Goal: Find contact information: Find contact information

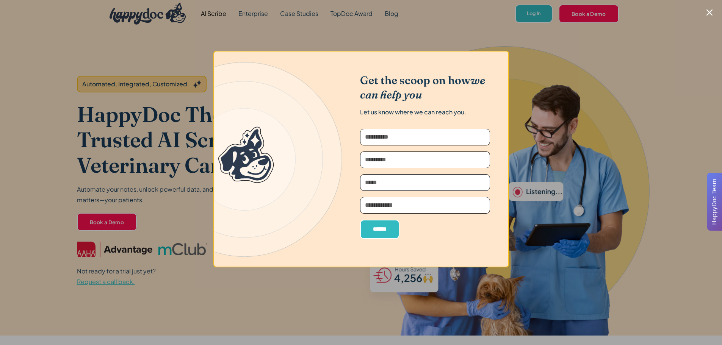
click at [532, 13] on div at bounding box center [361, 172] width 722 height 345
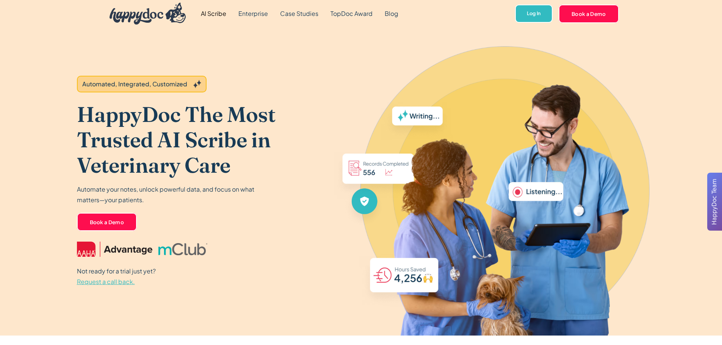
click at [107, 285] on span "Request a call back." at bounding box center [106, 282] width 58 height 8
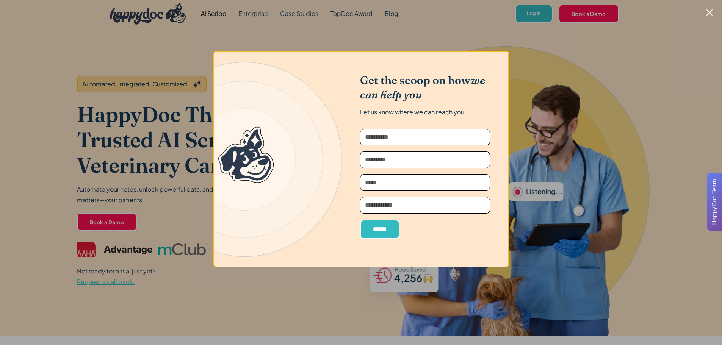
click at [532, 12] on icon "Close modal" at bounding box center [710, 12] width 6 height 6
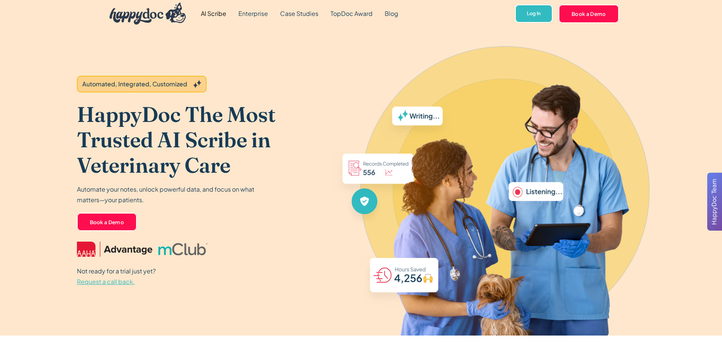
click at [108, 282] on span "Request a call back." at bounding box center [106, 282] width 58 height 8
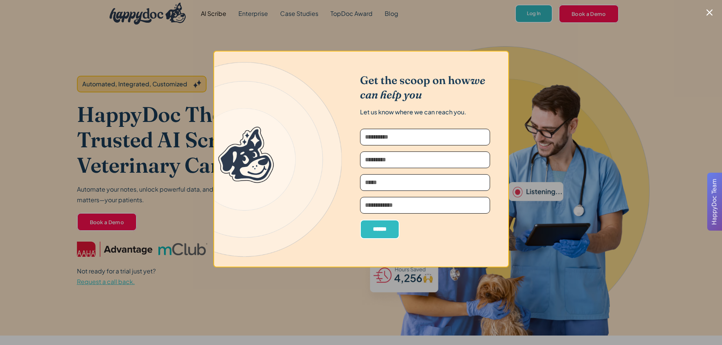
click at [708, 14] on icon "Close modal" at bounding box center [710, 12] width 6 height 6
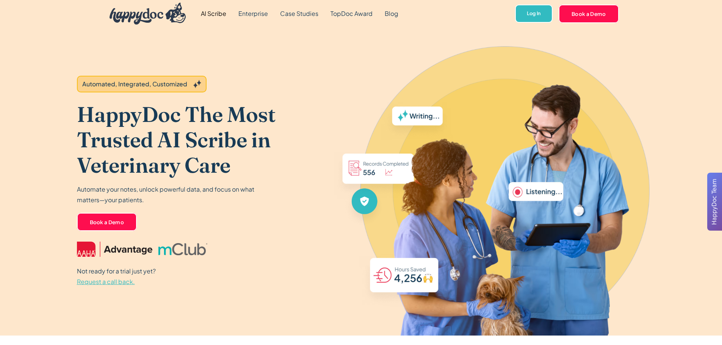
click at [120, 280] on span "Request a call back." at bounding box center [106, 282] width 58 height 8
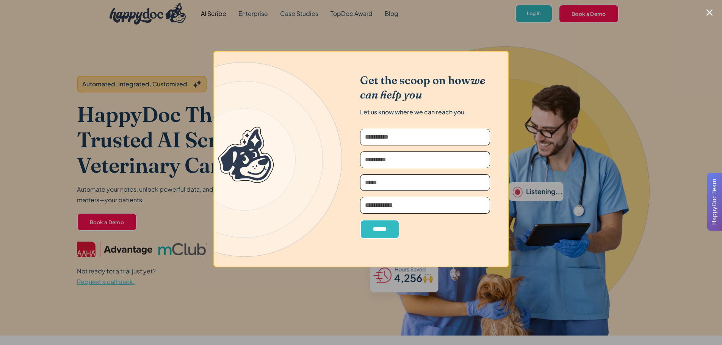
drag, startPoint x: 139, startPoint y: 183, endPoint x: 150, endPoint y: 152, distance: 33.1
click at [139, 182] on div at bounding box center [361, 172] width 722 height 345
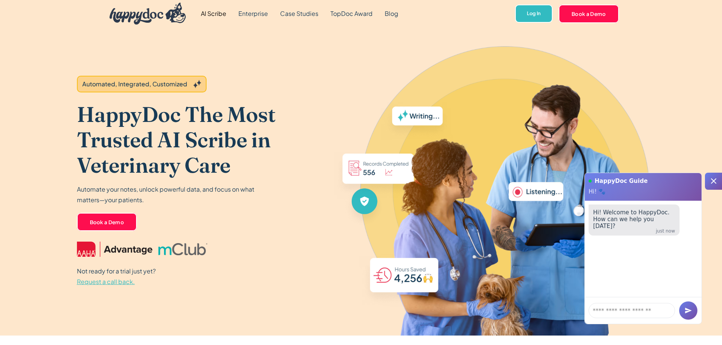
click at [718, 176] on div at bounding box center [713, 181] width 17 height 17
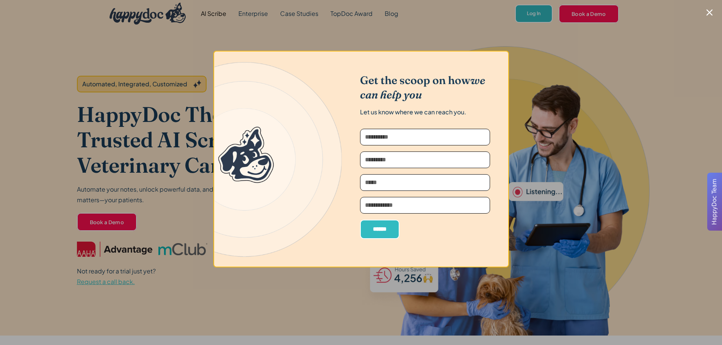
click at [144, 273] on div at bounding box center [361, 172] width 722 height 345
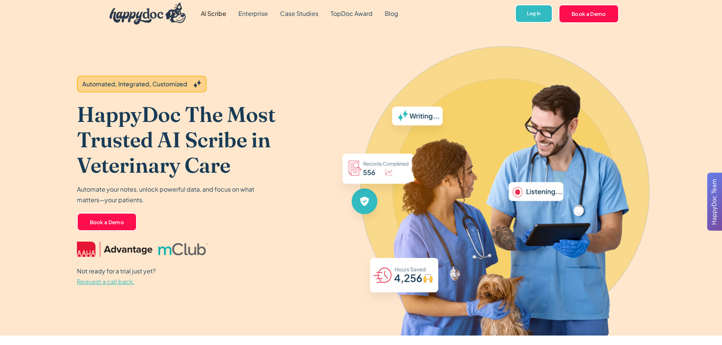
click at [128, 280] on span "Request a call back." at bounding box center [106, 282] width 58 height 8
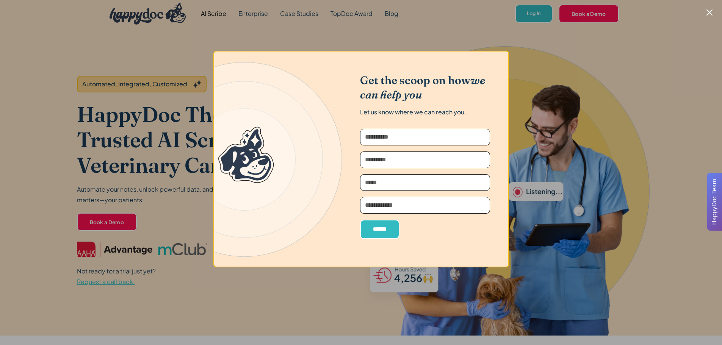
click at [150, 269] on div at bounding box center [361, 172] width 722 height 345
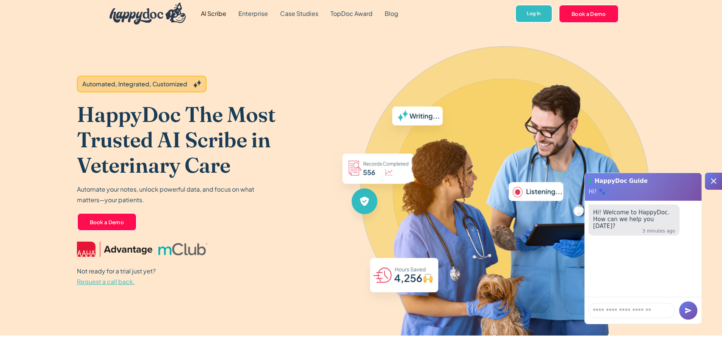
click at [111, 282] on span "Request a call back." at bounding box center [106, 282] width 58 height 8
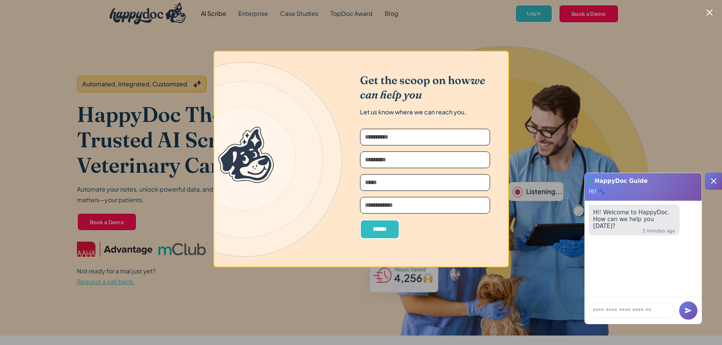
click at [134, 182] on div at bounding box center [361, 172] width 722 height 345
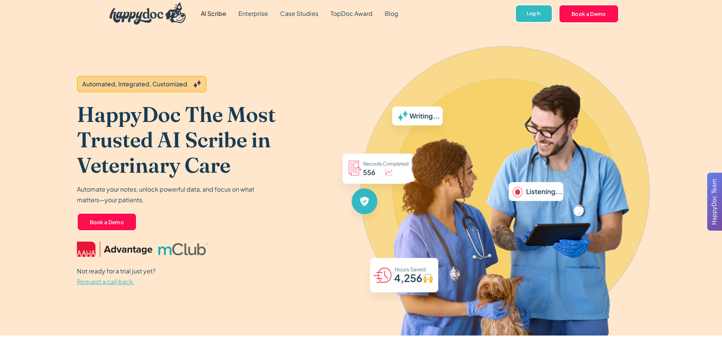
click at [113, 283] on span "Request a call back." at bounding box center [106, 282] width 58 height 8
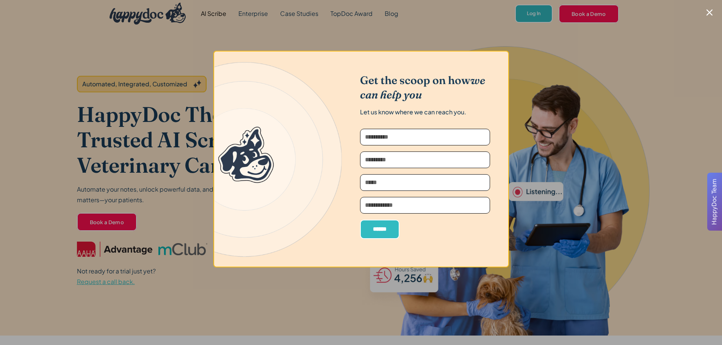
click at [188, 176] on div at bounding box center [361, 172] width 722 height 345
